Goal: Task Accomplishment & Management: Use online tool/utility

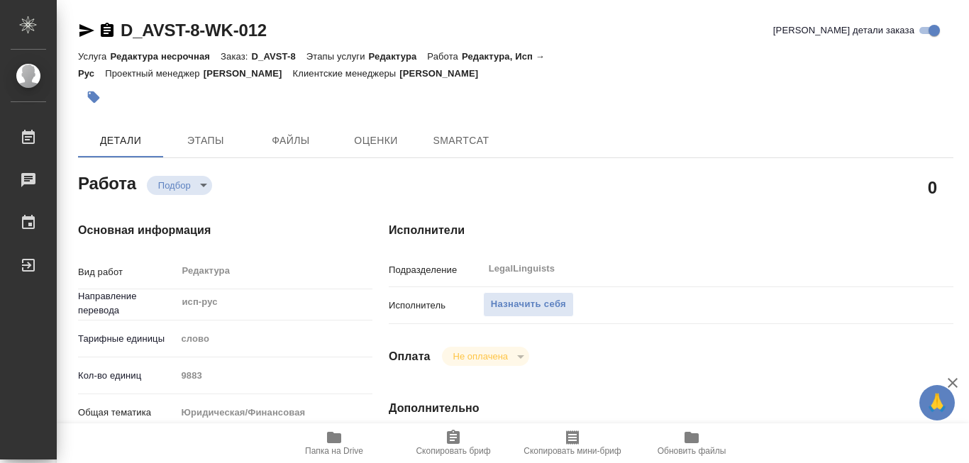
type textarea "x"
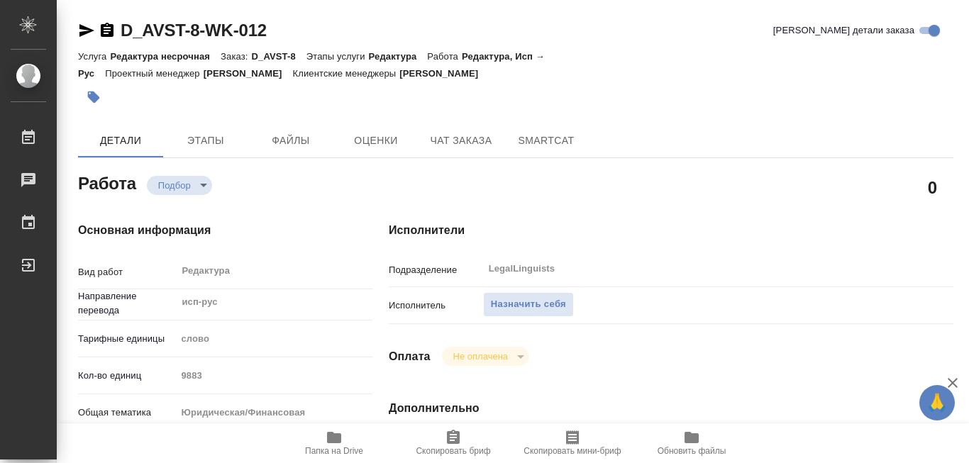
scroll to position [213, 0]
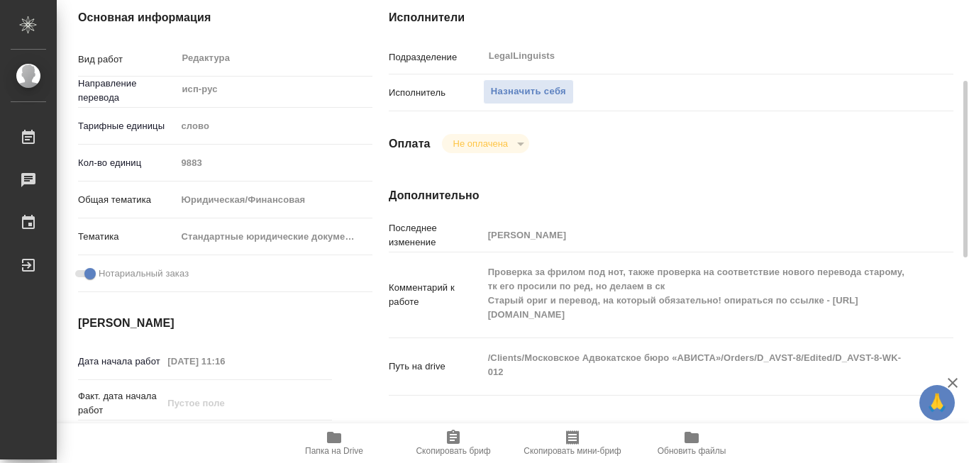
type textarea "x"
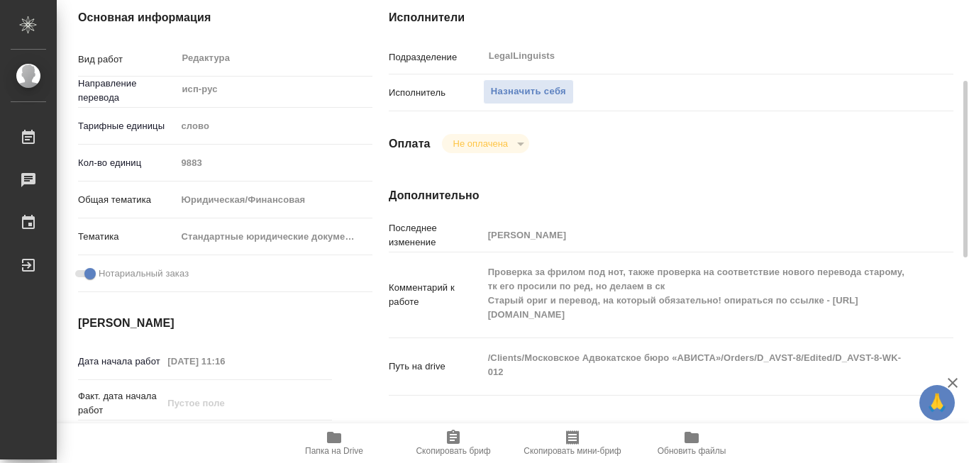
type textarea "x"
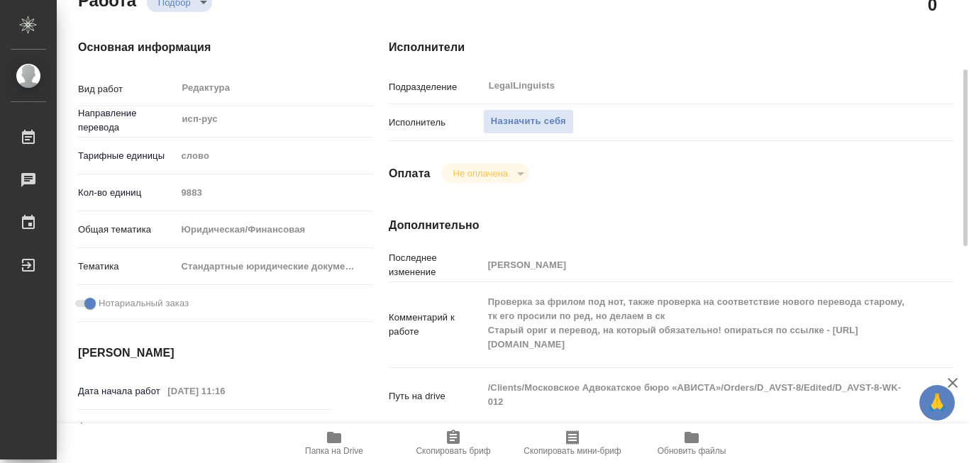
scroll to position [41, 0]
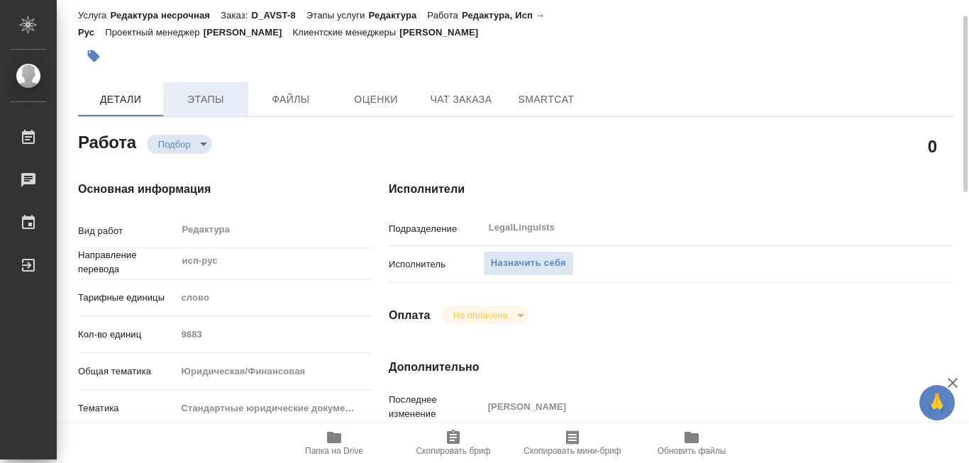
click at [211, 100] on span "Этапы" at bounding box center [206, 100] width 68 height 18
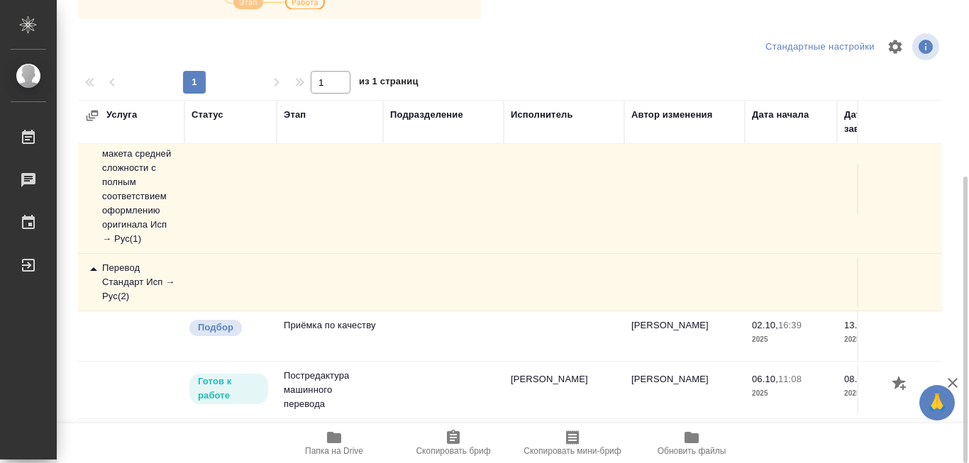
scroll to position [71, 0]
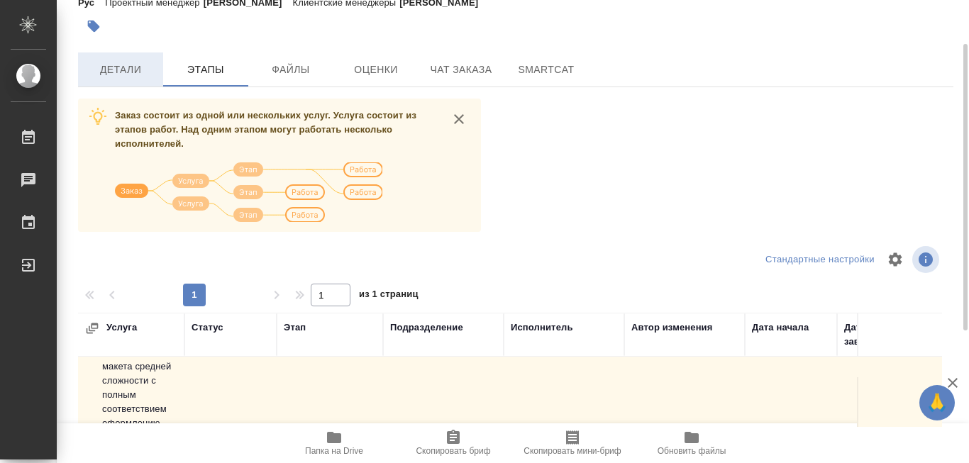
click at [101, 72] on span "Детали" at bounding box center [121, 70] width 68 height 18
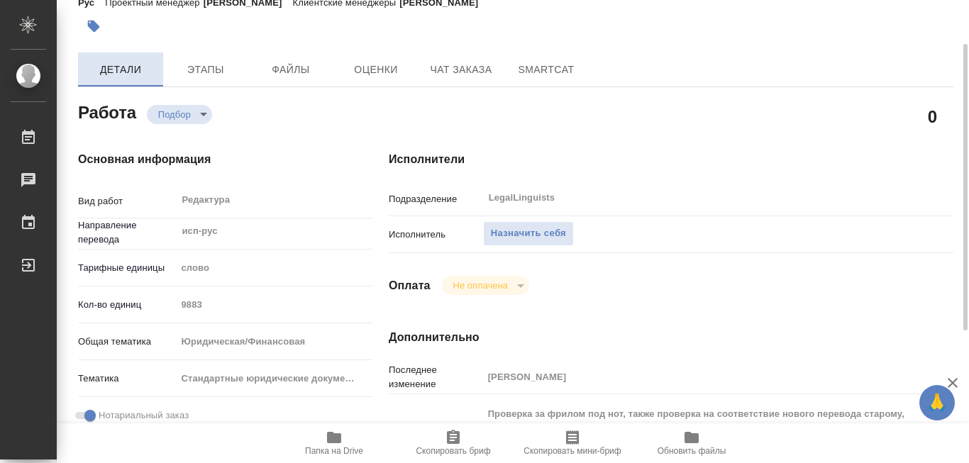
type textarea "x"
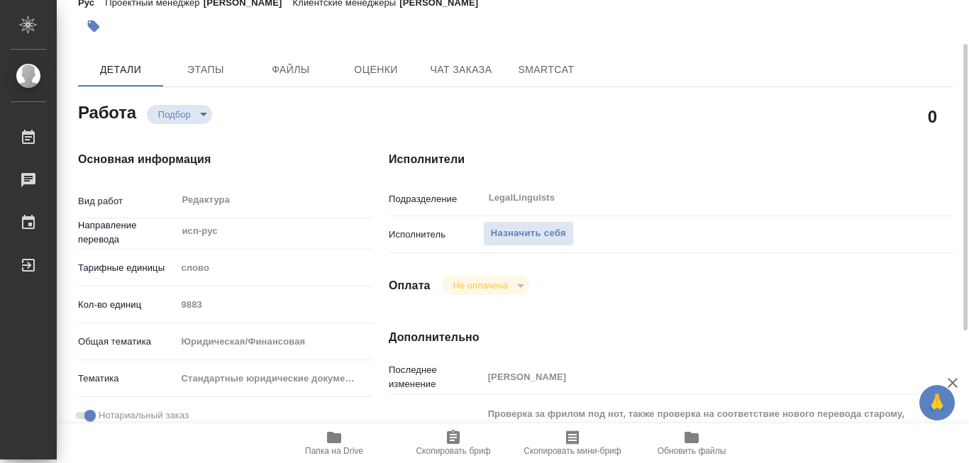
type textarea "x"
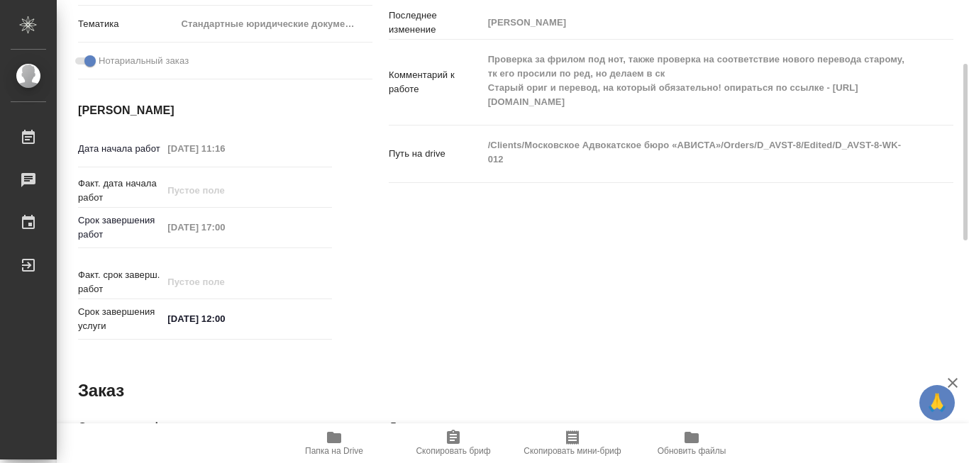
scroll to position [355, 0]
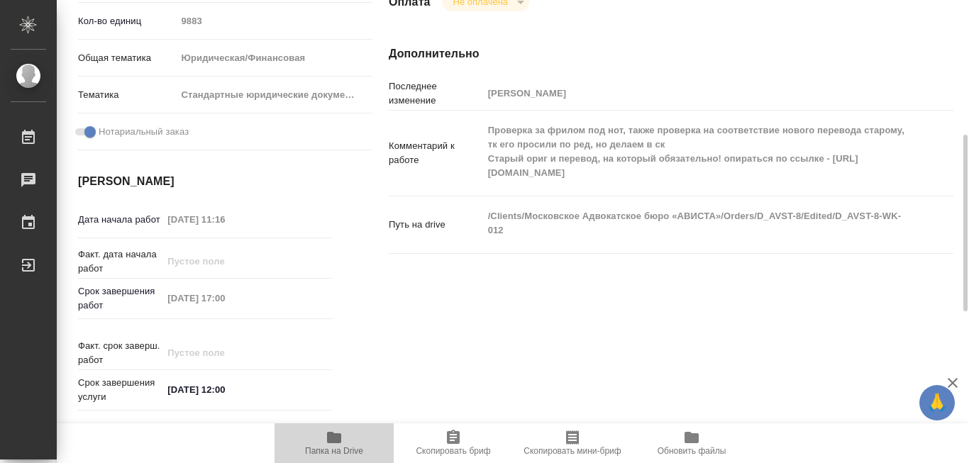
click at [336, 432] on icon "button" at bounding box center [334, 437] width 14 height 11
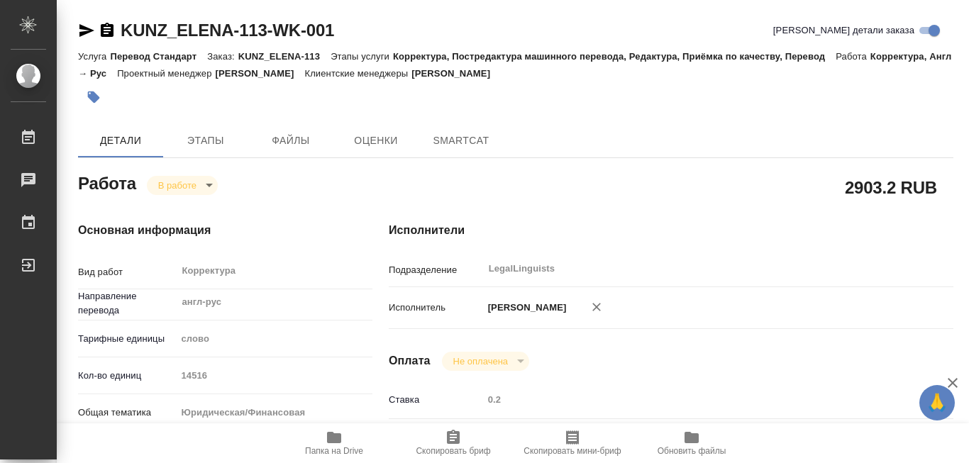
type textarea "x"
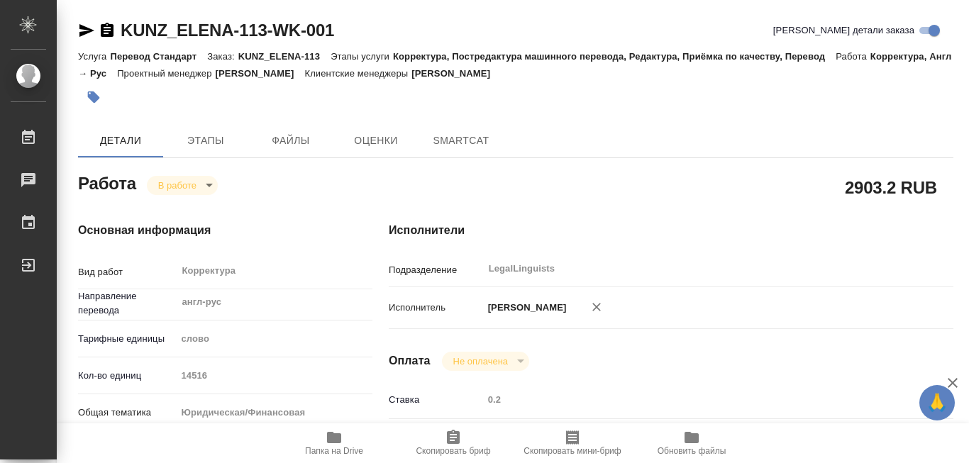
type textarea "x"
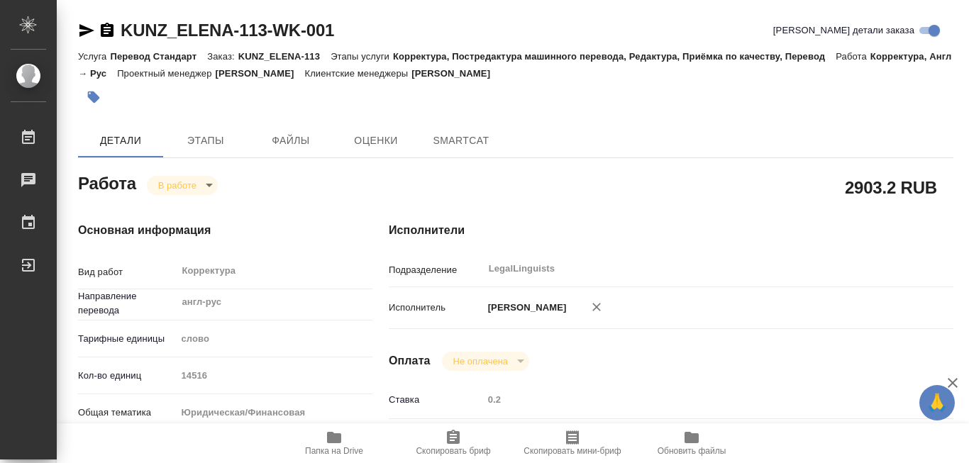
type textarea "x"
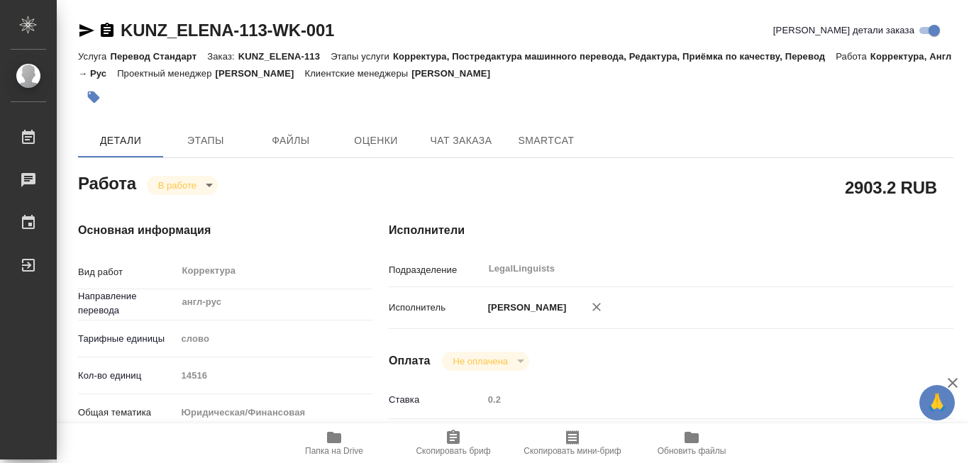
type textarea "x"
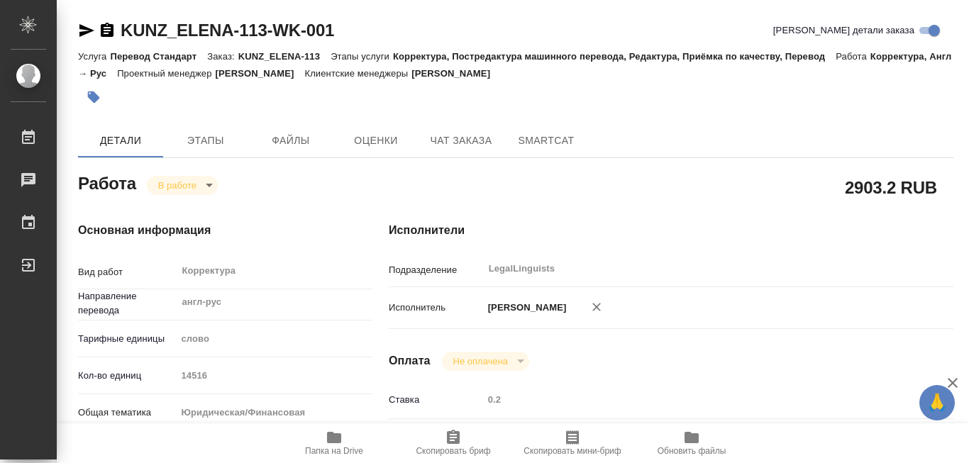
type textarea "x"
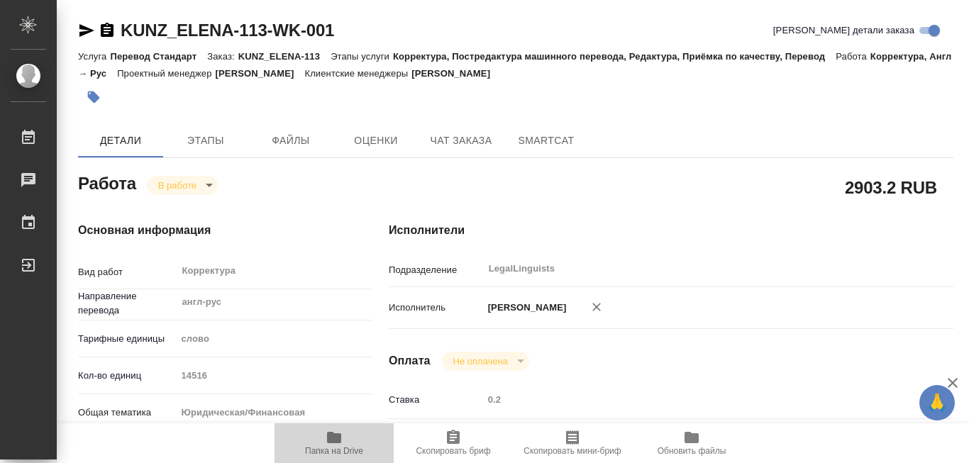
click at [334, 437] on icon "button" at bounding box center [334, 437] width 14 height 11
